Goal: Task Accomplishment & Management: Use online tool/utility

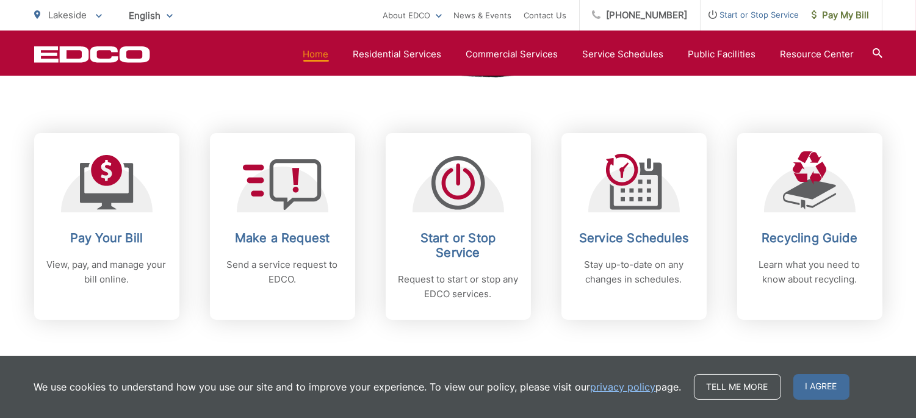
scroll to position [542, 0]
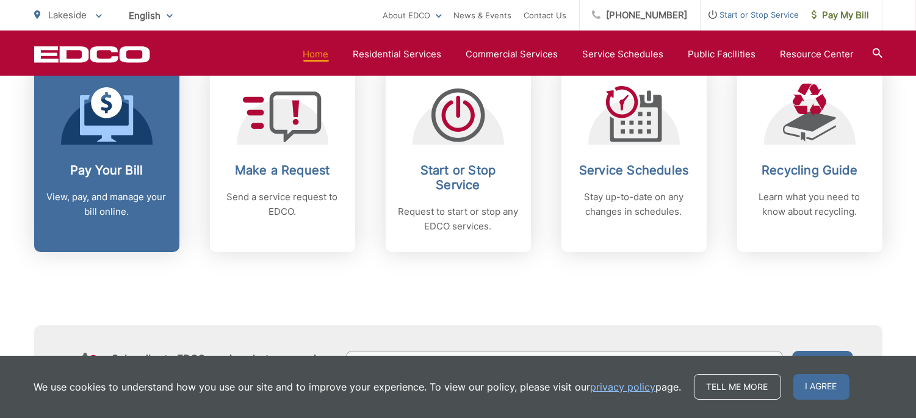
click at [85, 175] on h2 "Pay Your Bill" at bounding box center [106, 170] width 121 height 15
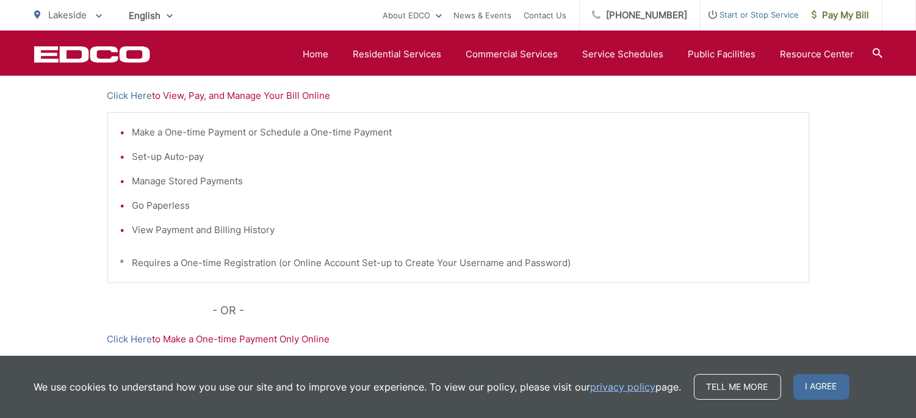
scroll to position [271, 0]
click at [253, 113] on div "Make a One-time Payment or Schedule a One-time Payment Set-up Auto-pay Manage S…" at bounding box center [458, 198] width 702 height 171
click at [119, 95] on link "Click Here" at bounding box center [129, 96] width 45 height 15
